Goal: Task Accomplishment & Management: Manage account settings

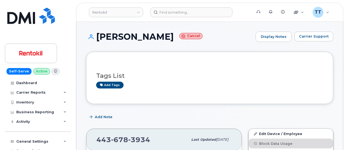
click at [133, 32] on h1 "[PERSON_NAME] Cancel" at bounding box center [169, 37] width 167 height 10
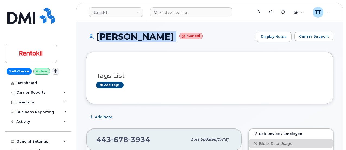
click at [133, 32] on h1 "[PERSON_NAME] Cancel" at bounding box center [169, 37] width 167 height 10
copy h1 "[PERSON_NAME]"
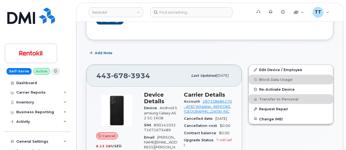
scroll to position [136, 0]
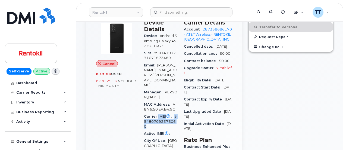
drag, startPoint x: 157, startPoint y: 94, endPoint x: 170, endPoint y: 99, distance: 14.3
click at [170, 113] on div "Carrier IMEI Carrier IMEI is reported during the last billing cycle or change o…" at bounding box center [160, 121] width 33 height 17
copy div "IMEI Carrier IMEI is reported during the last billing cycle or change of servic…"
drag, startPoint x: 285, startPoint y: 92, endPoint x: 288, endPoint y: 94, distance: 3.8
click at [287, 92] on div "Edit Device / Employee Block Data Usage Re-Activate Device Transfer to Personal…" at bounding box center [290, 136] width 91 height 295
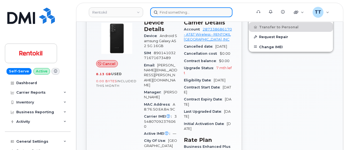
click at [174, 12] on input at bounding box center [191, 12] width 82 height 10
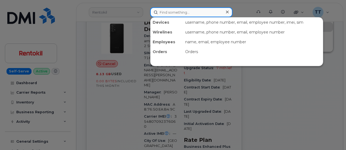
paste input "[PHONE_NUMBER]"
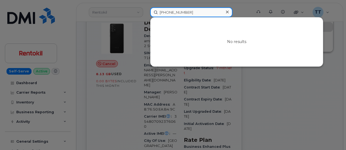
paste input "3349219128"
type input "[PHONE_NUMBER]"
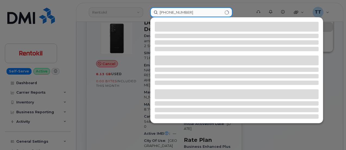
click at [185, 12] on input "[PHONE_NUMBER]" at bounding box center [191, 12] width 82 height 10
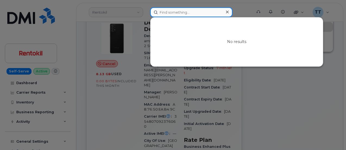
click at [181, 15] on input at bounding box center [191, 12] width 82 height 10
paste input "3349219128"
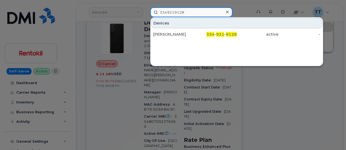
type input "3349219128"
click at [170, 11] on input "3349219128" at bounding box center [191, 12] width 82 height 10
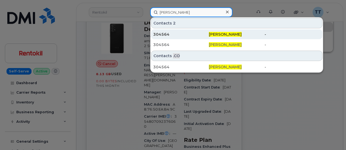
type input "[PERSON_NAME]"
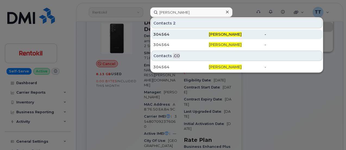
click at [179, 36] on div "304564" at bounding box center [181, 33] width 56 height 5
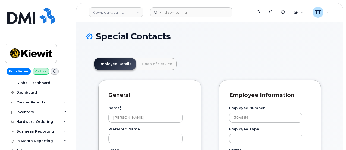
scroll to position [18, 0]
click at [125, 119] on input "[PERSON_NAME]" at bounding box center [145, 117] width 74 height 10
